Goal: Task Accomplishment & Management: Manage account settings

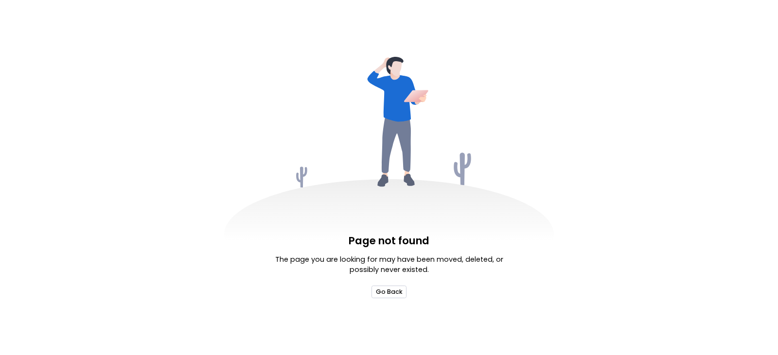
click at [387, 287] on button "Go Back" at bounding box center [388, 292] width 35 height 12
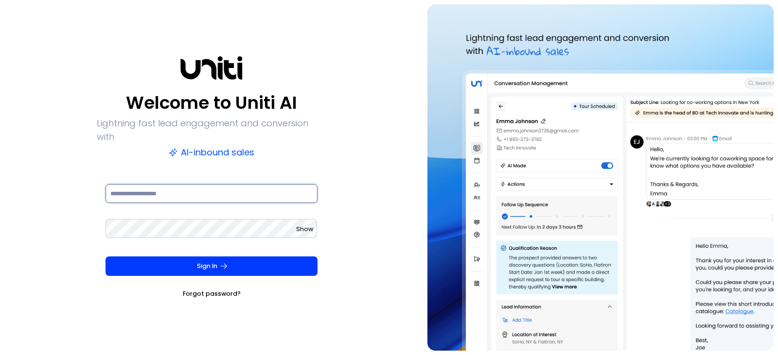
type input "**********"
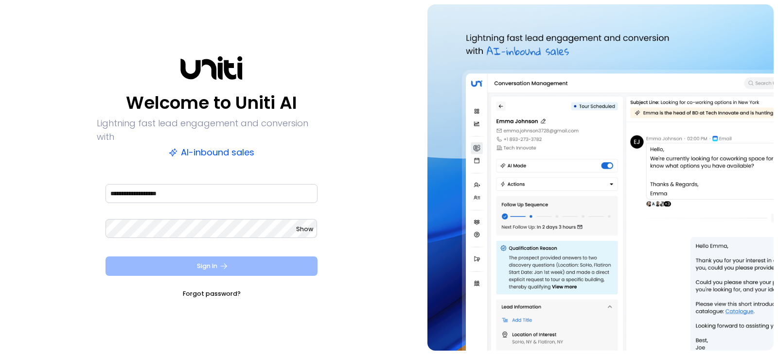
click at [174, 260] on button "Sign In" at bounding box center [211, 266] width 212 height 19
